Goal: Navigation & Orientation: Find specific page/section

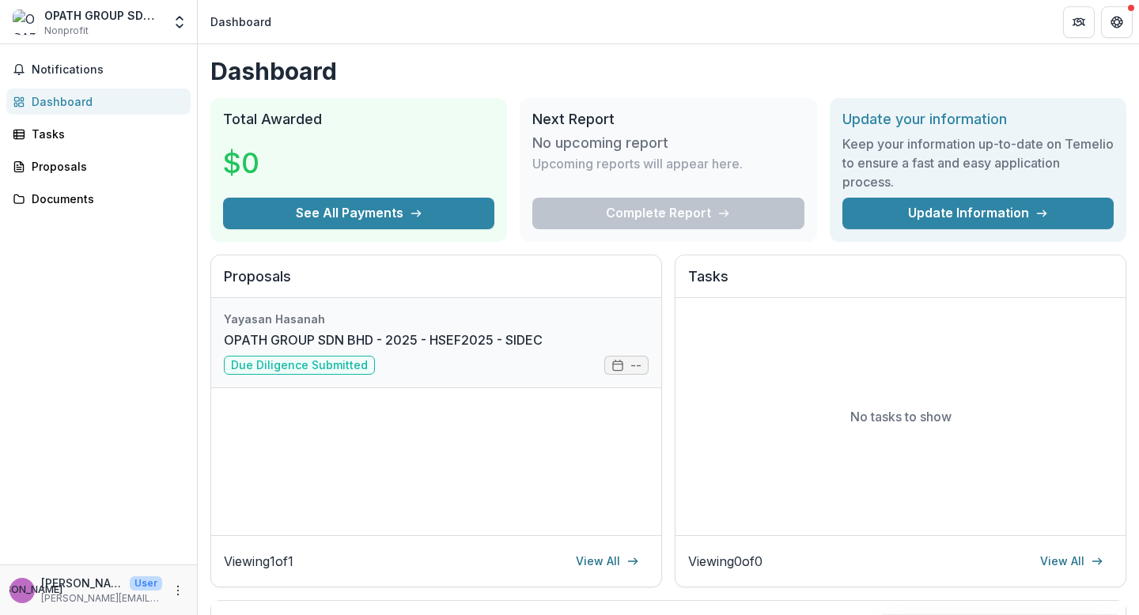
click at [266, 339] on link "OPATH GROUP SDN BHD - 2025 - HSEF2025 - SIDEC" at bounding box center [383, 340] width 319 height 19
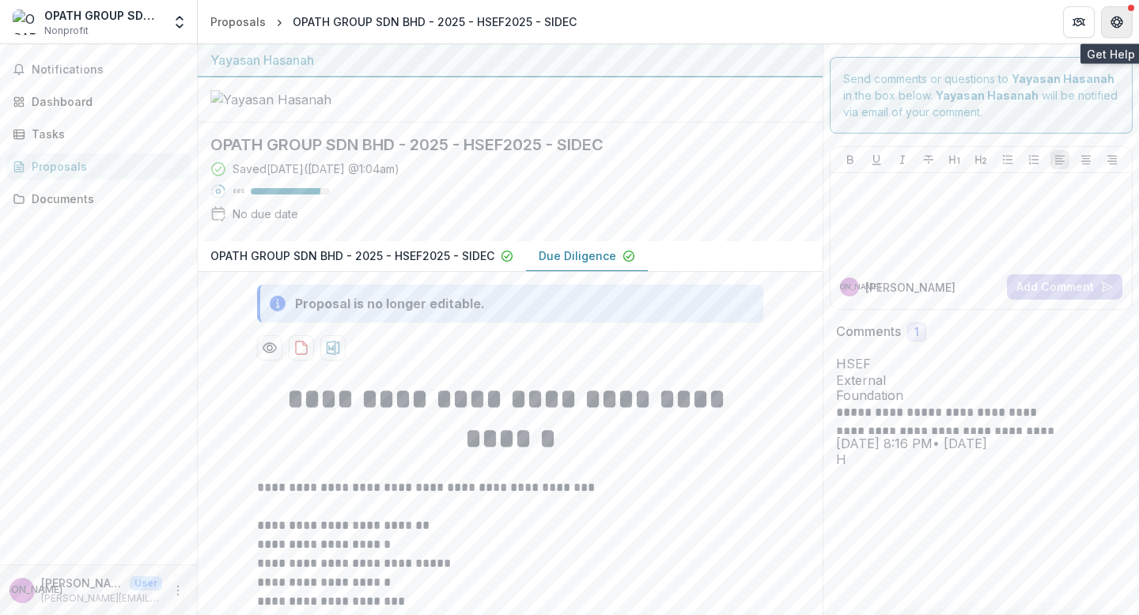
click at [1112, 32] on button "Get Help" at bounding box center [1117, 22] width 32 height 32
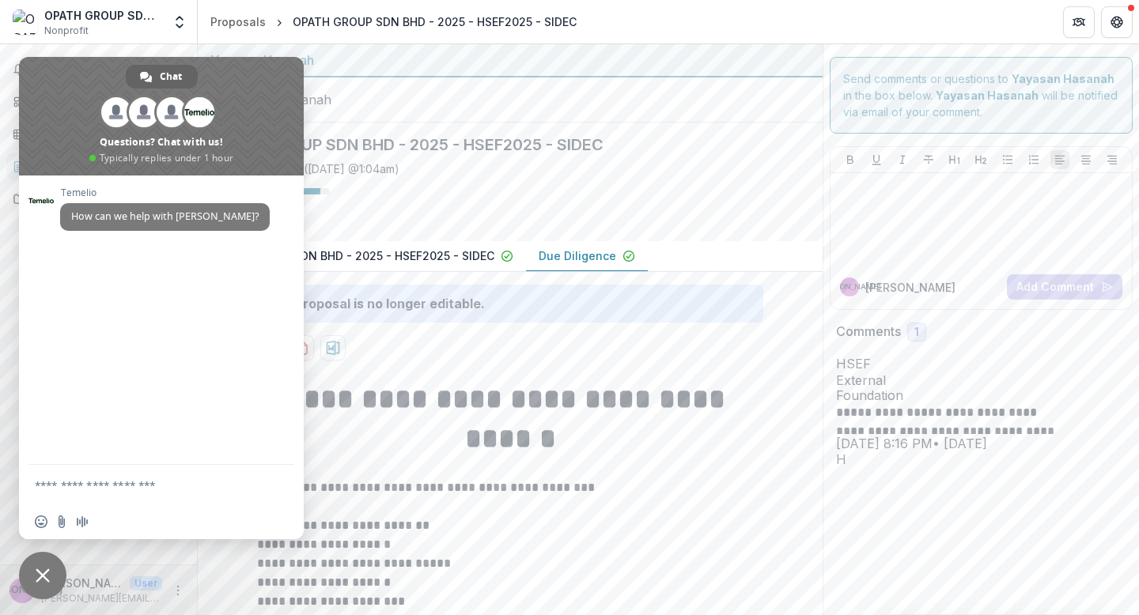
click at [485, 123] on div at bounding box center [510, 100] width 625 height 45
click at [521, 123] on div at bounding box center [510, 100] width 625 height 45
click at [60, 583] on span "Close chat" at bounding box center [42, 575] width 47 height 47
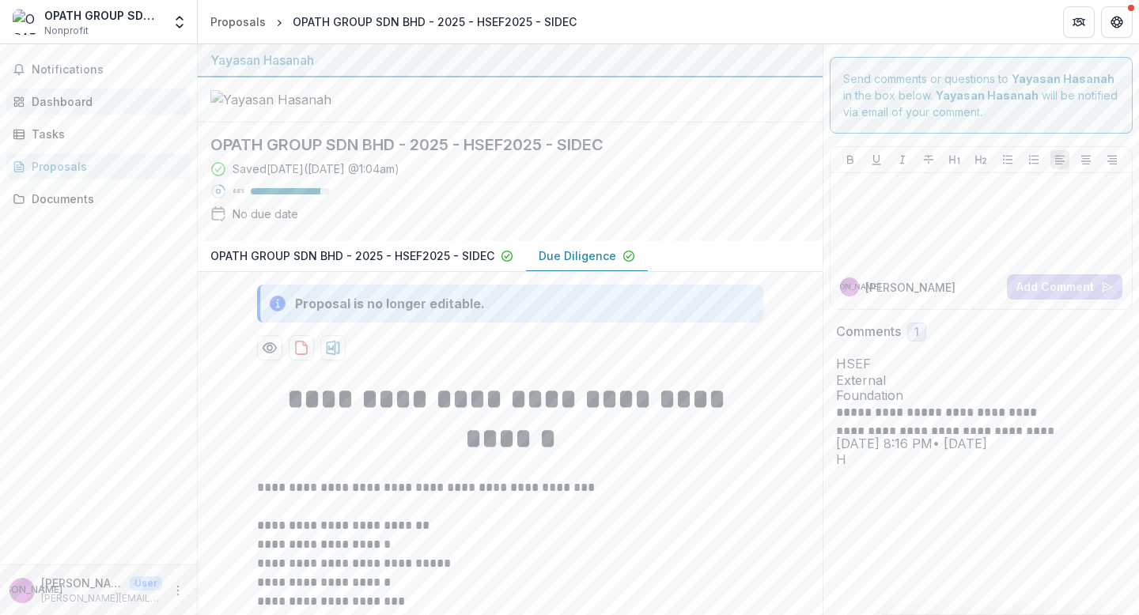
click at [74, 95] on div "Dashboard" at bounding box center [105, 101] width 146 height 17
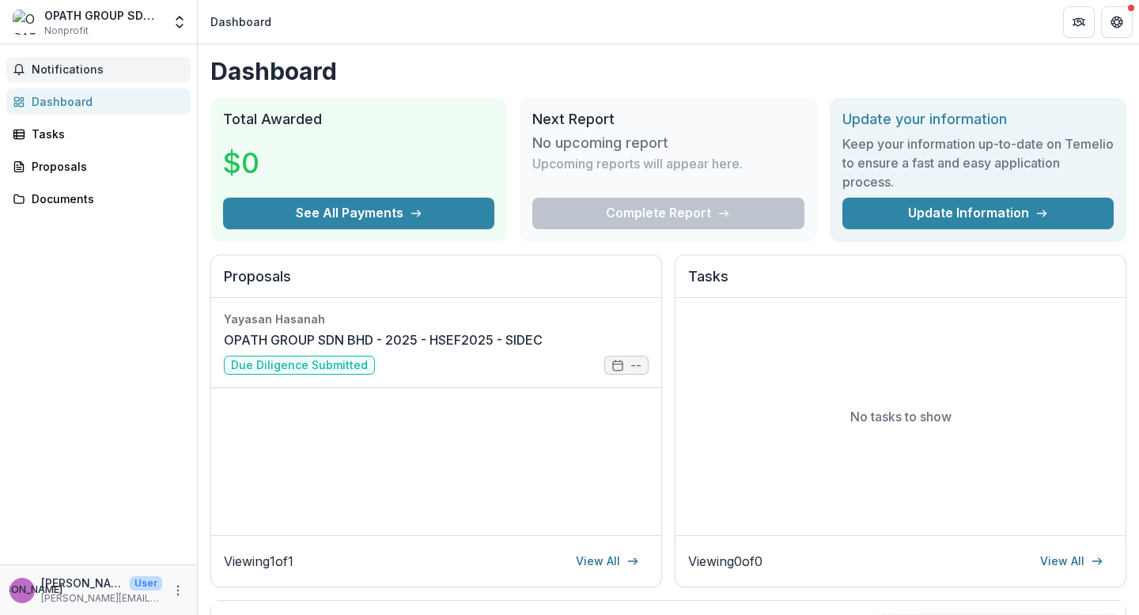
click at [76, 69] on span "Notifications" at bounding box center [108, 69] width 153 height 13
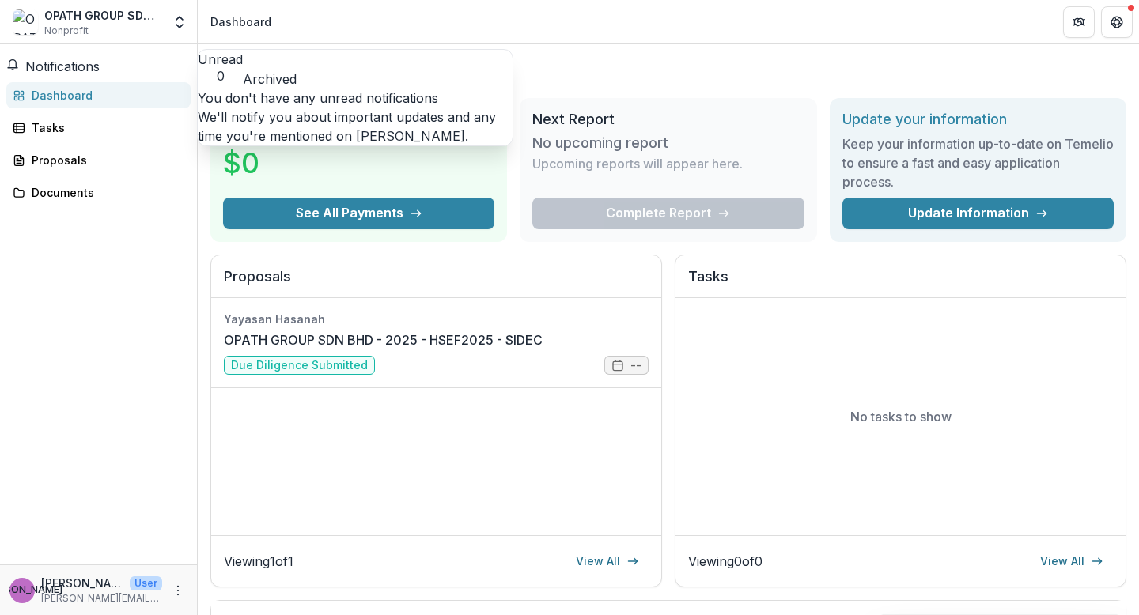
click at [329, 89] on div "You don't have any unread notifications We'll notify you about important update…" at bounding box center [355, 117] width 315 height 57
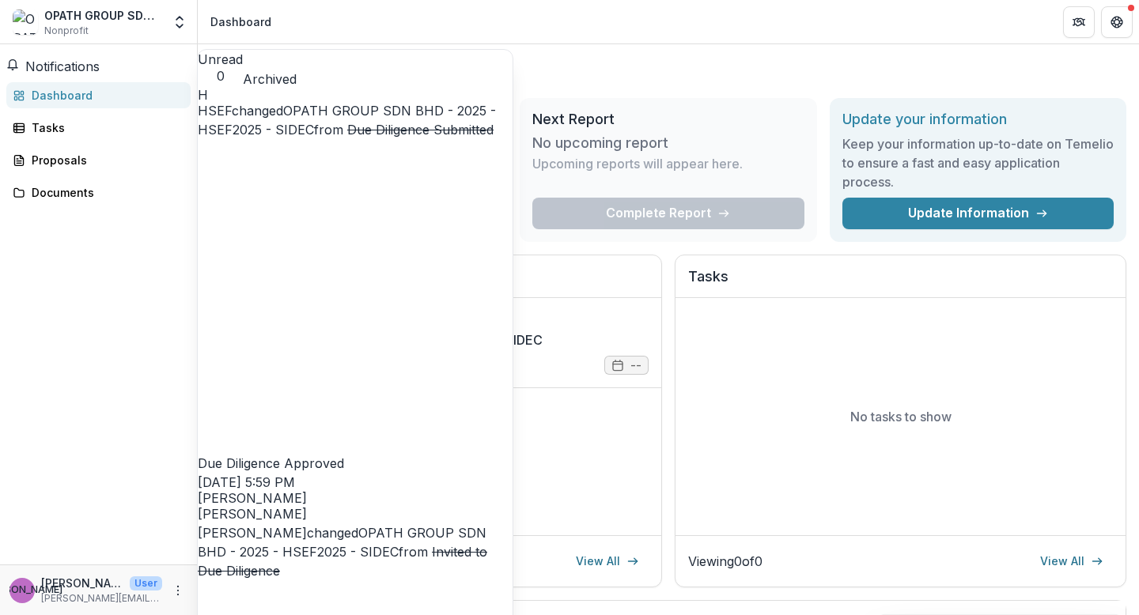
click at [297, 73] on button "Archived" at bounding box center [270, 79] width 54 height 19
click at [412, 138] on link "OPATH GROUP SDN BHD - 2025 - HSEF2025 - SIDEC" at bounding box center [347, 120] width 298 height 35
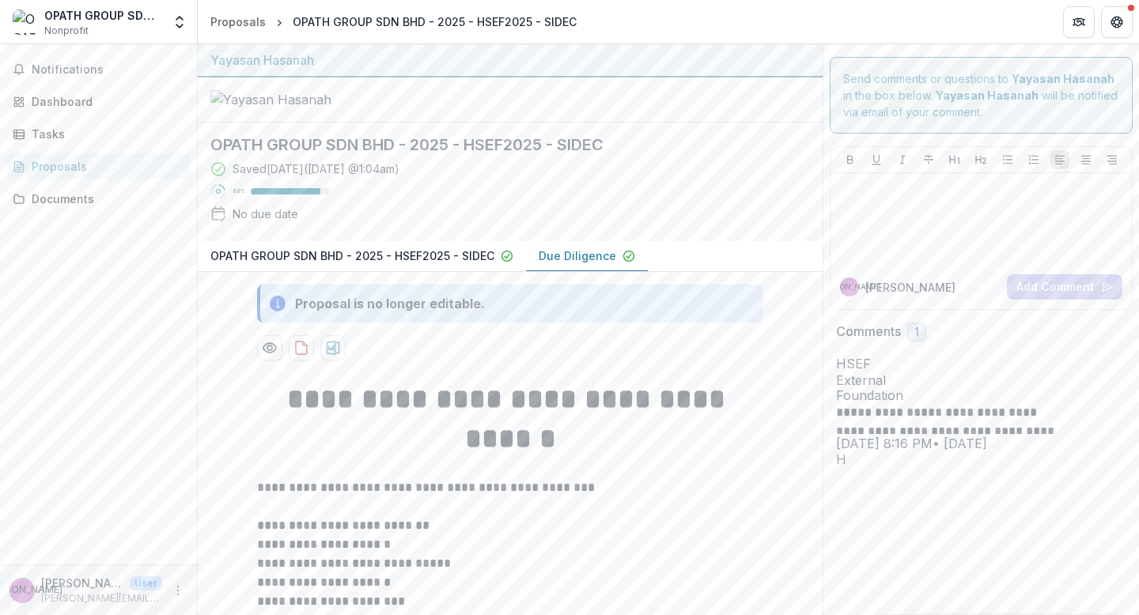
click at [104, 170] on div "Proposals" at bounding box center [105, 166] width 146 height 17
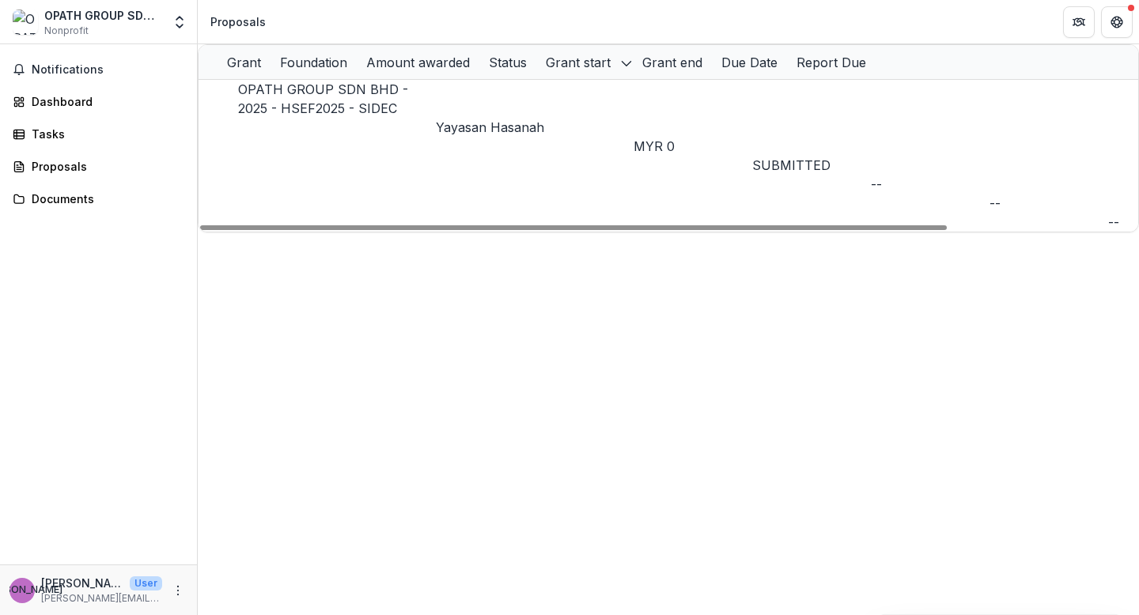
click at [633, 64] on div "Grant start" at bounding box center [584, 62] width 97 height 34
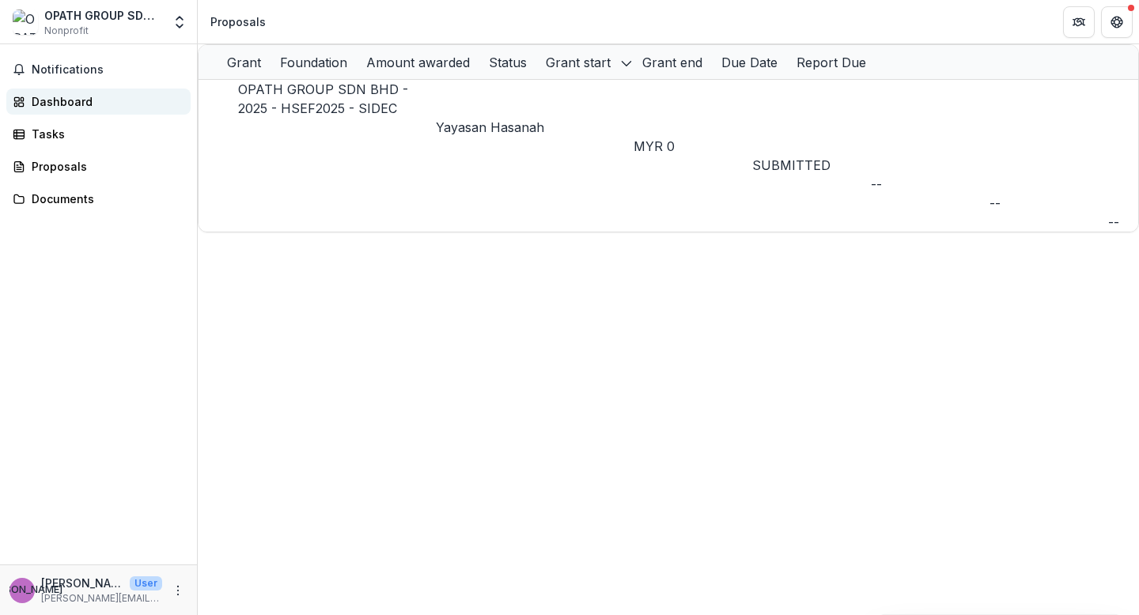
click at [53, 101] on div "Dashboard" at bounding box center [105, 101] width 146 height 17
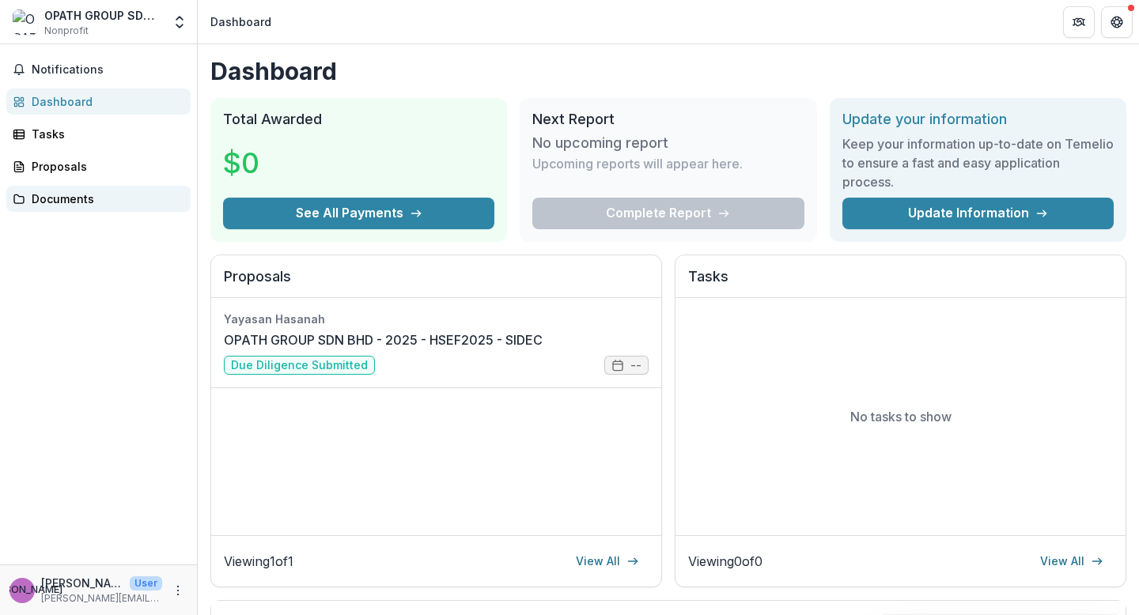
click at [32, 195] on div "Documents" at bounding box center [105, 199] width 146 height 17
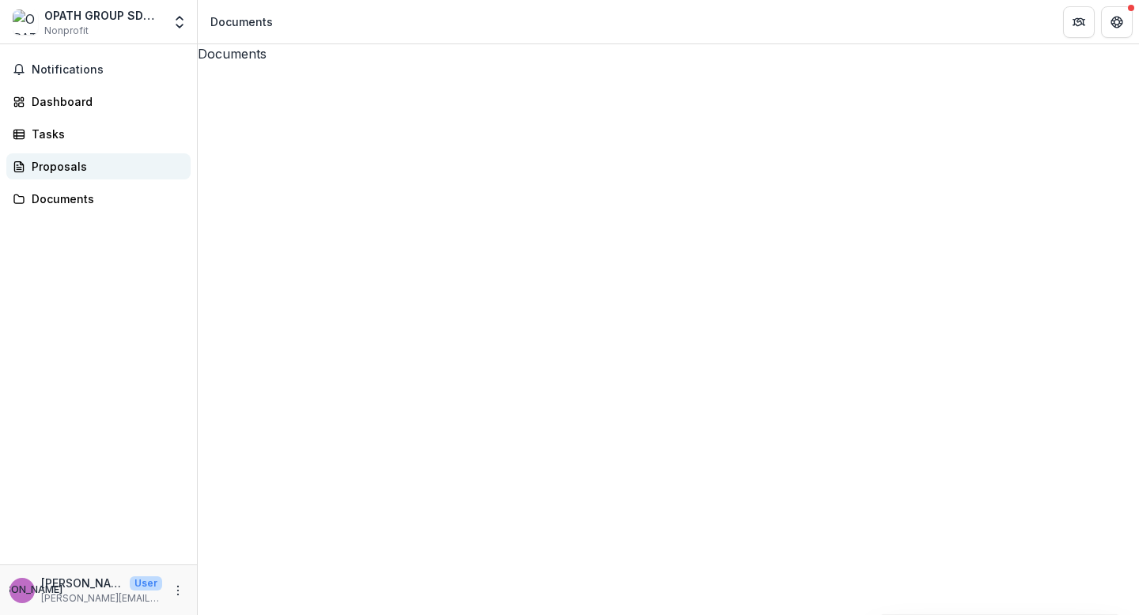
click at [38, 165] on div "Proposals" at bounding box center [105, 166] width 146 height 17
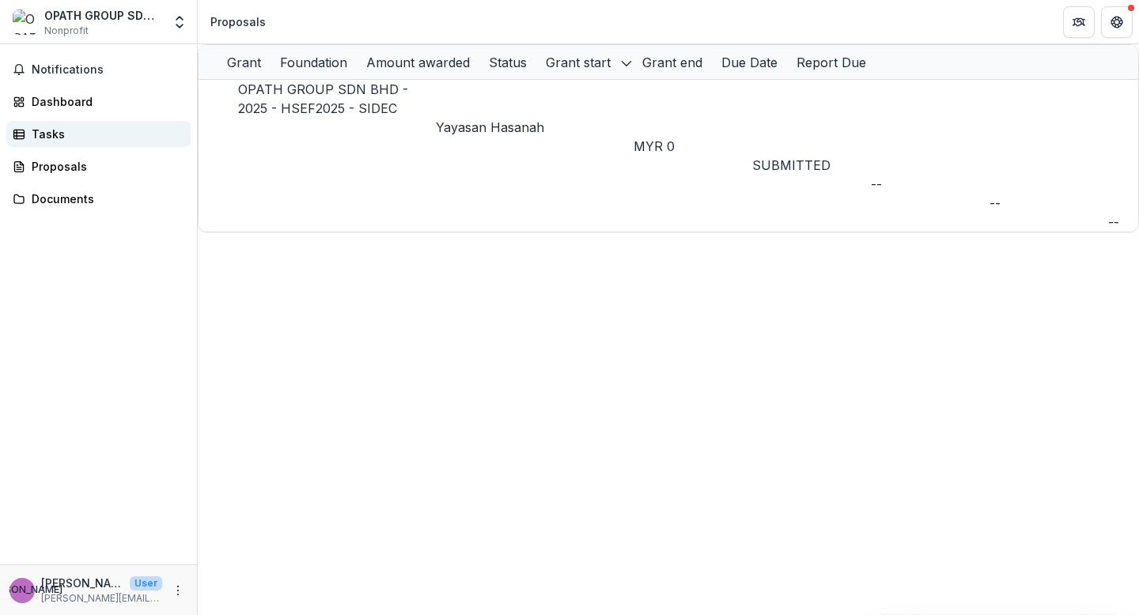
click at [55, 142] on div "Tasks" at bounding box center [105, 134] width 146 height 17
